Goal: Information Seeking & Learning: Check status

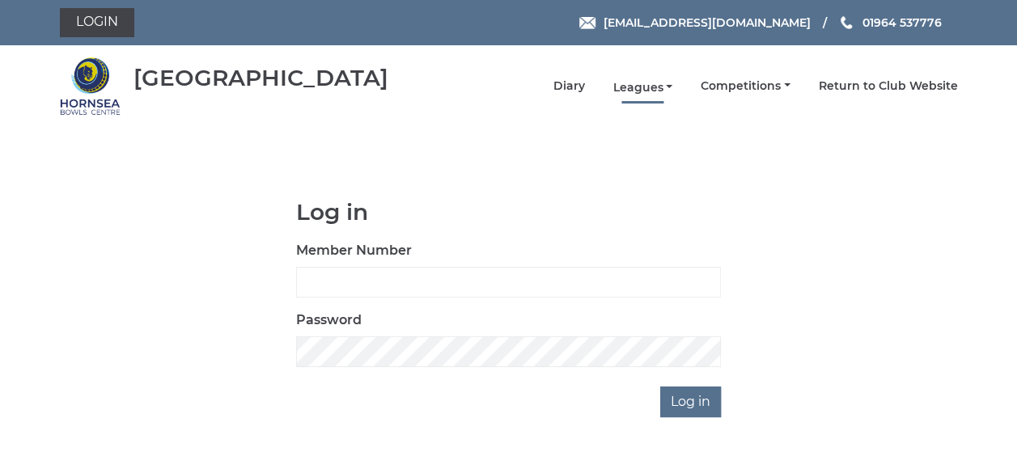
click at [638, 85] on link "Leagues" at bounding box center [642, 87] width 60 height 15
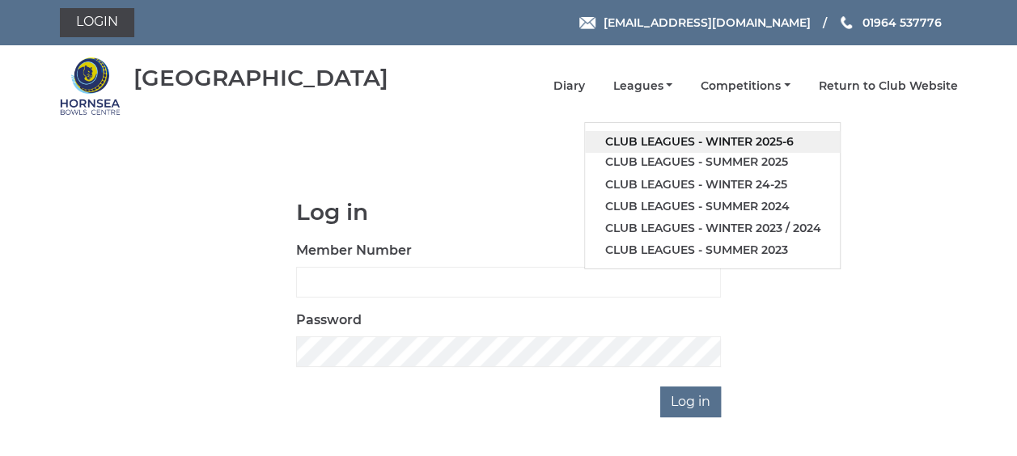
click at [661, 142] on link "Club leagues - Winter 2025-6" at bounding box center [712, 142] width 255 height 22
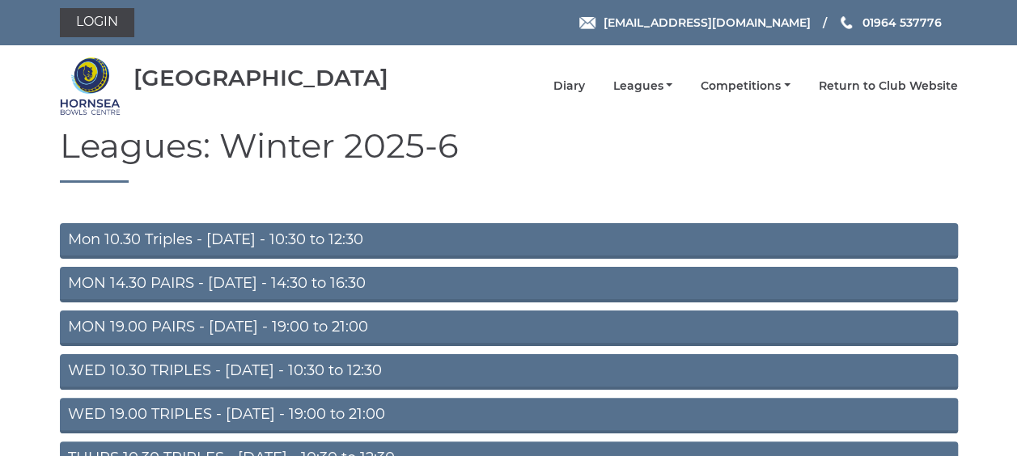
click at [316, 411] on link "WED 19.00 TRIPLES - Wednesday - 19:00 to 21:00" at bounding box center [509, 416] width 898 height 36
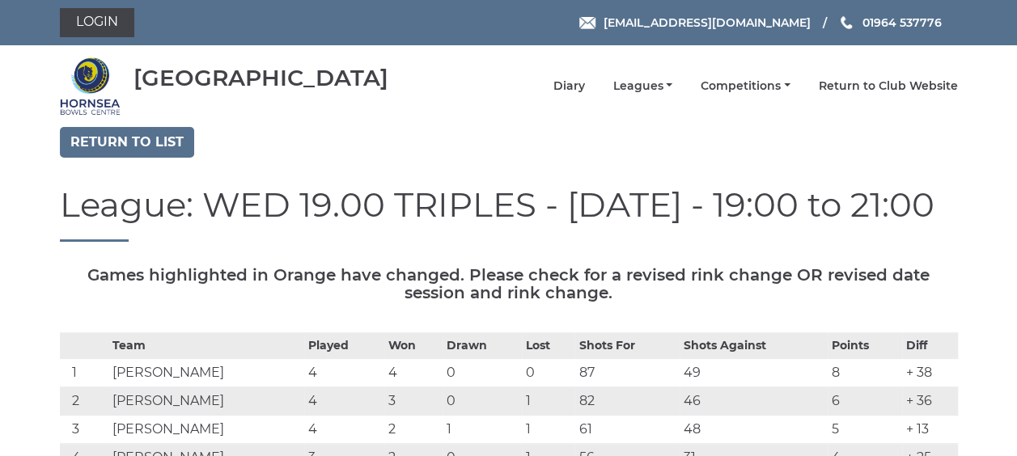
click at [316, 388] on td "4" at bounding box center [343, 373] width 79 height 28
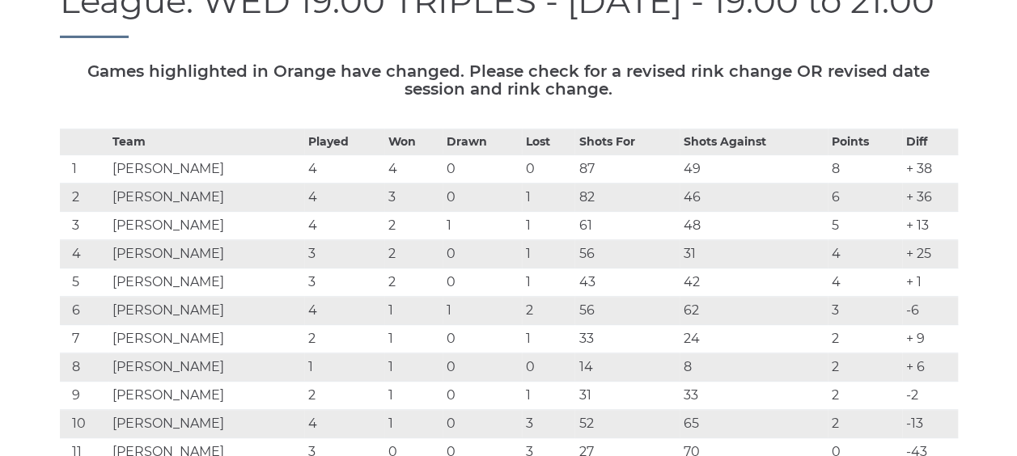
scroll to position [259, 0]
